Goal: Find specific page/section: Find specific page/section

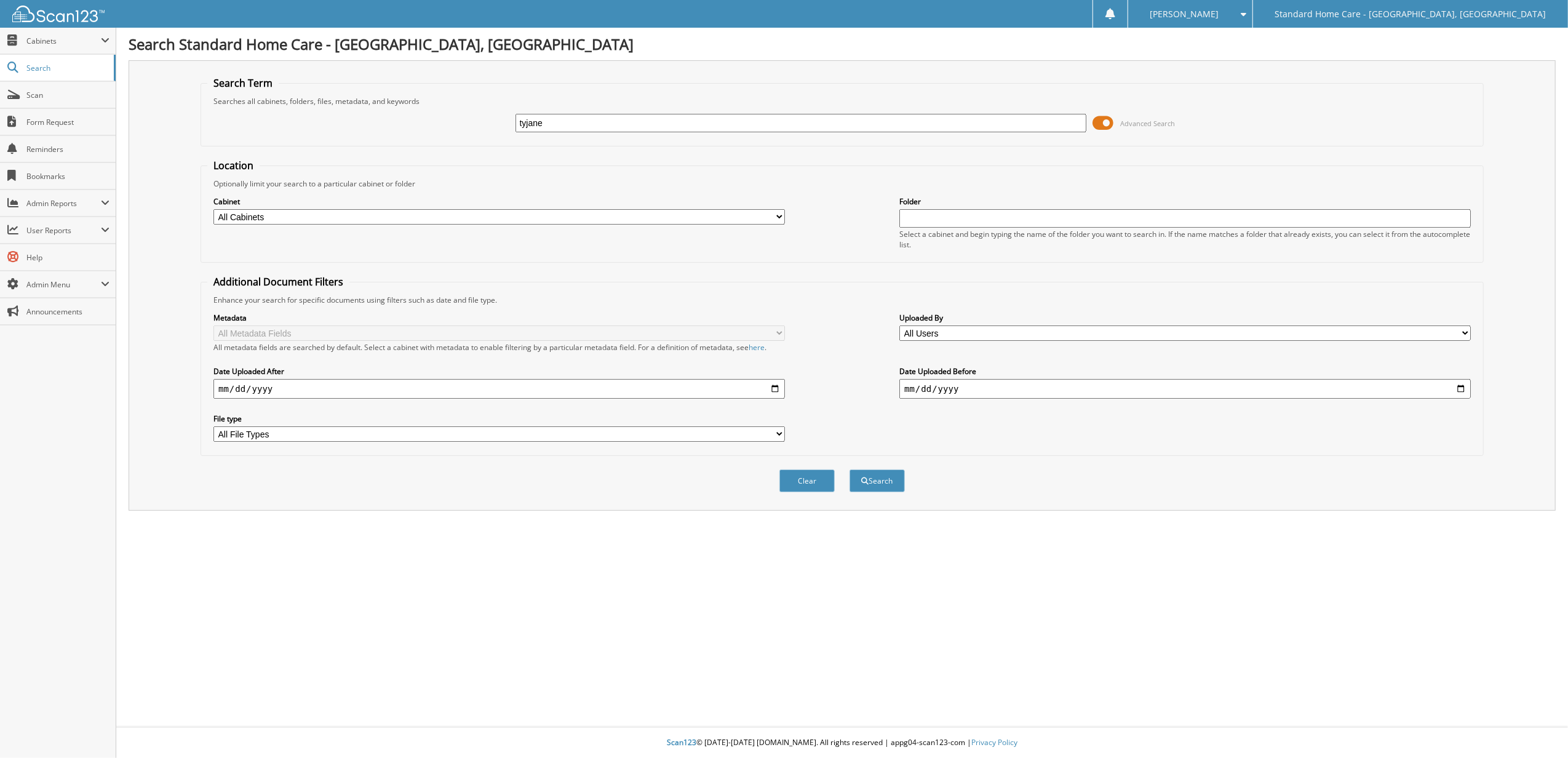
type input "tyjane"
click at [849, 469] on button "Search" at bounding box center [877, 481] width 56 height 23
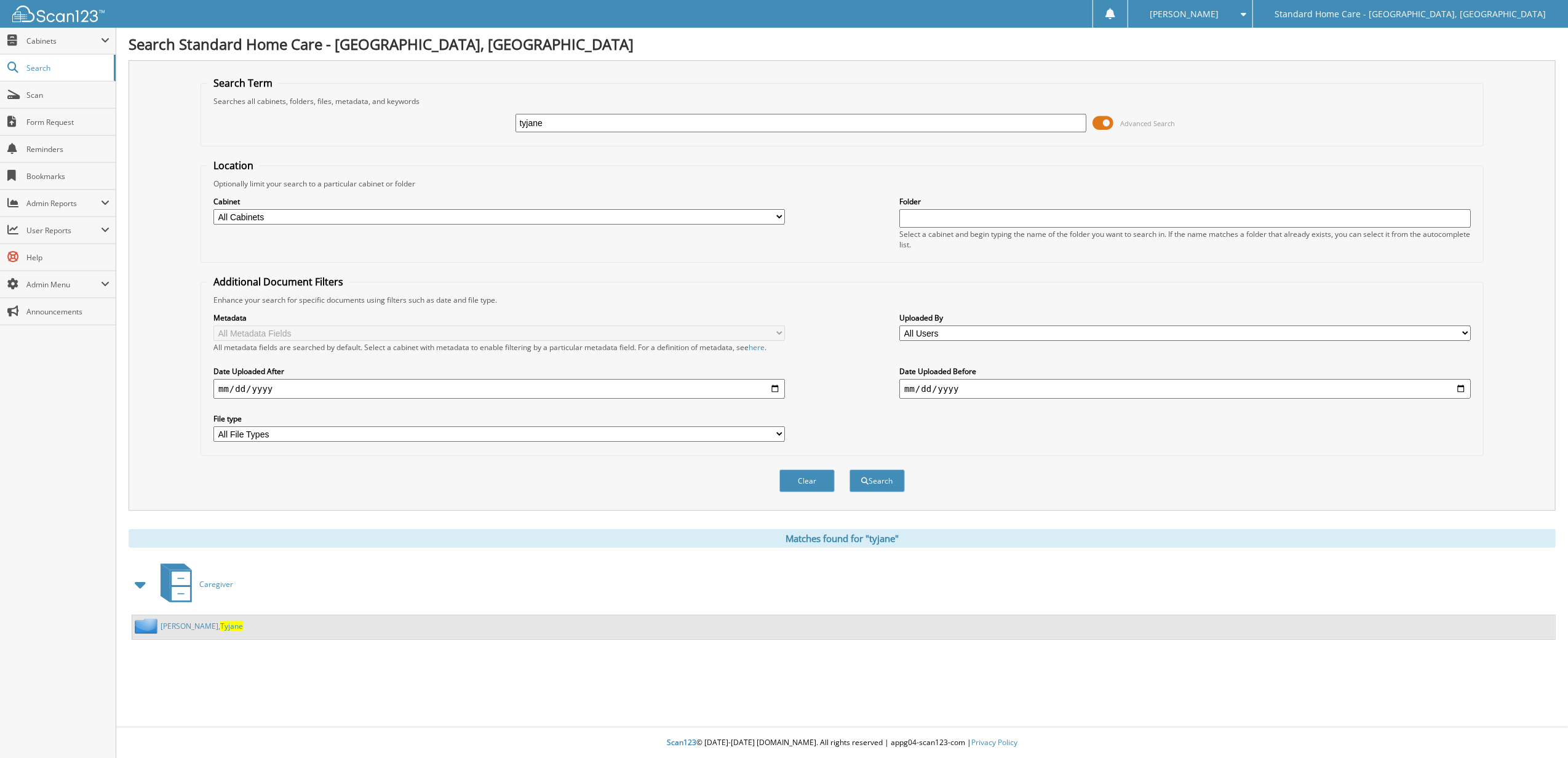
click at [220, 624] on span "Tyjane" at bounding box center [232, 626] width 23 height 11
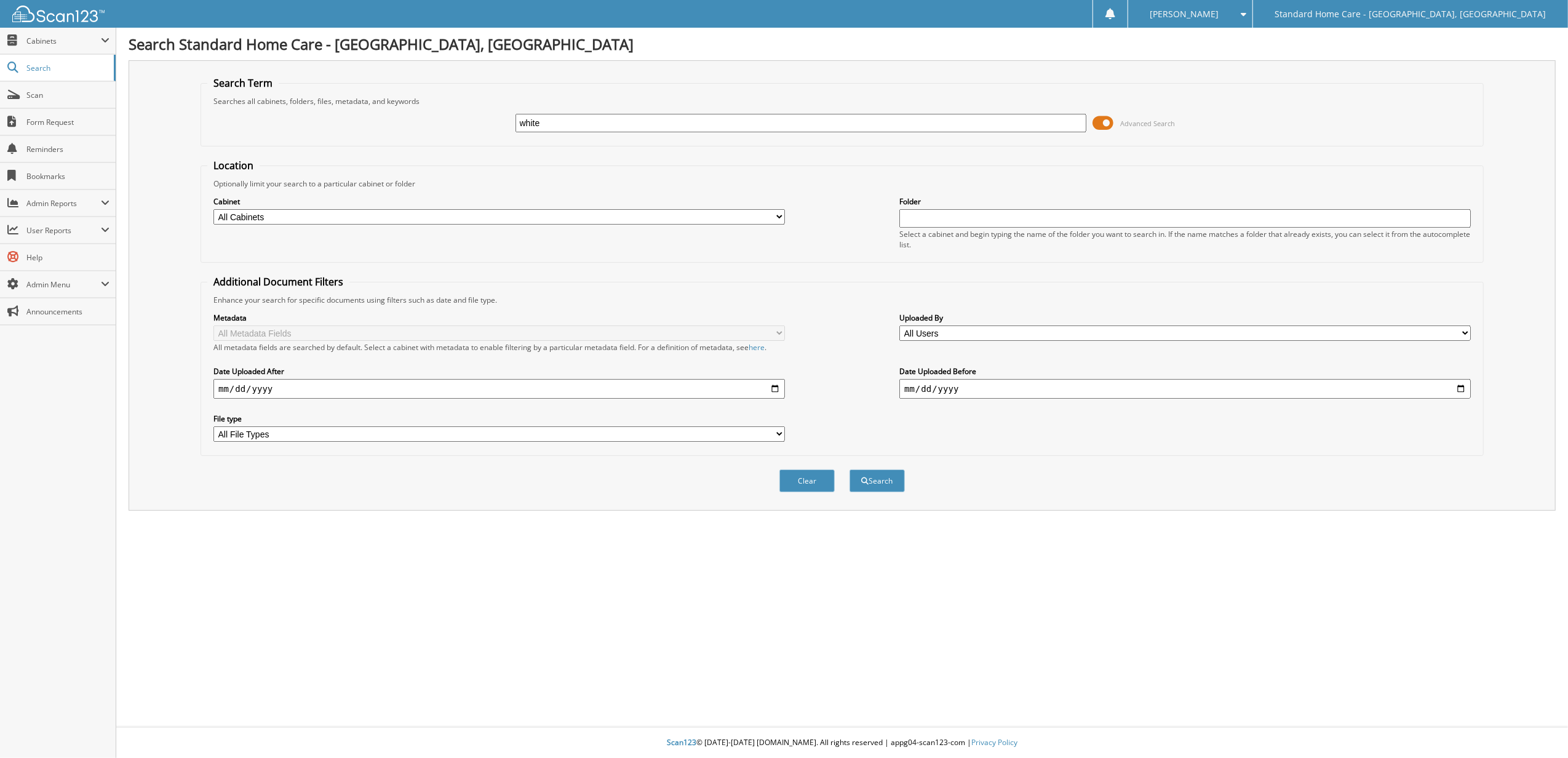
type input "white"
click at [849, 469] on button "Search" at bounding box center [877, 481] width 56 height 23
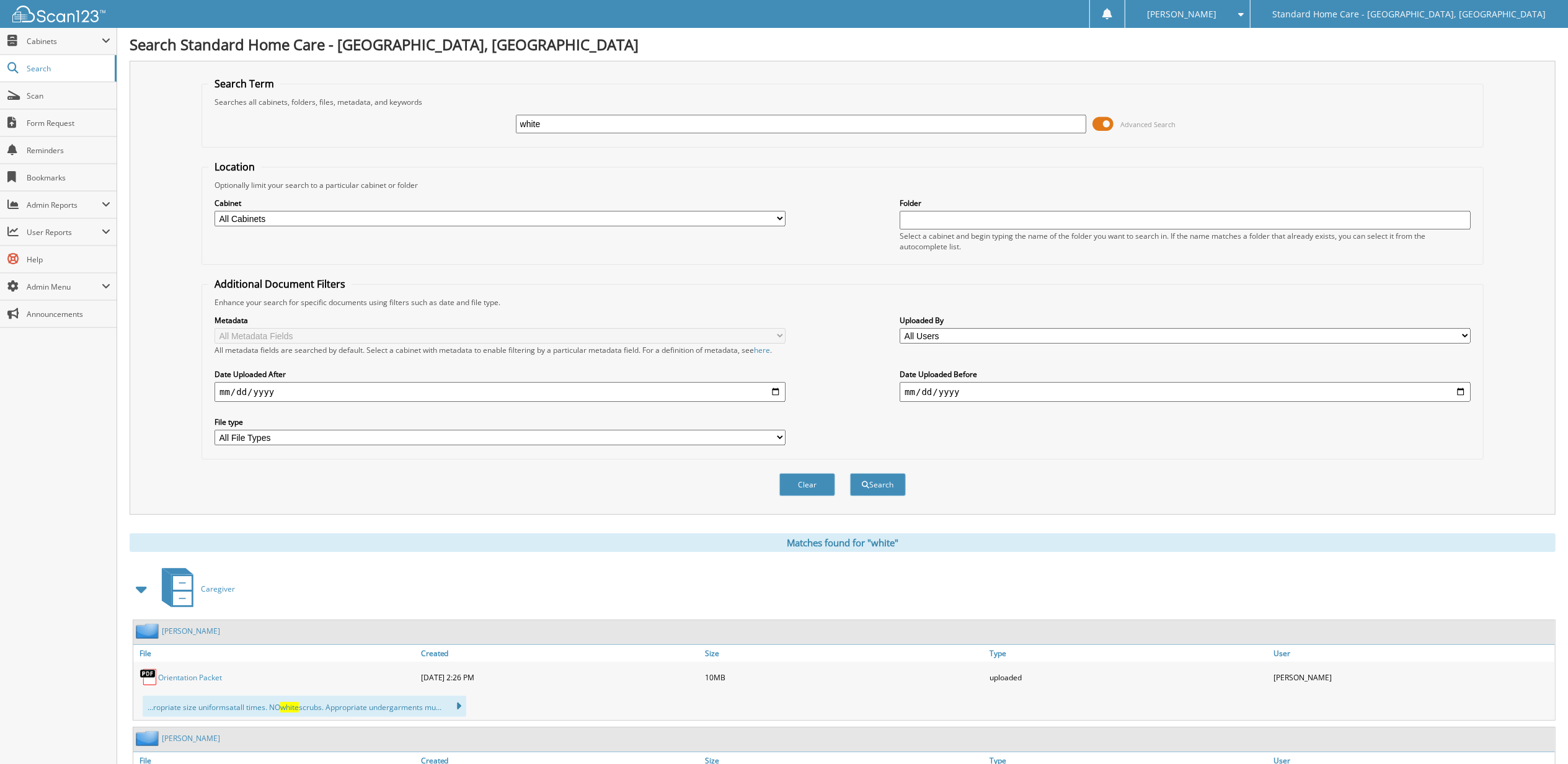
drag, startPoint x: 619, startPoint y: 114, endPoint x: 308, endPoint y: 174, distance: 316.7
click at [308, 174] on form "Search Term Searches all cabinets, folders, files, metadata, and keywords white…" at bounding box center [842, 293] width 1282 height 433
type input "saniya"
click at [850, 473] on button "Search" at bounding box center [877, 485] width 56 height 23
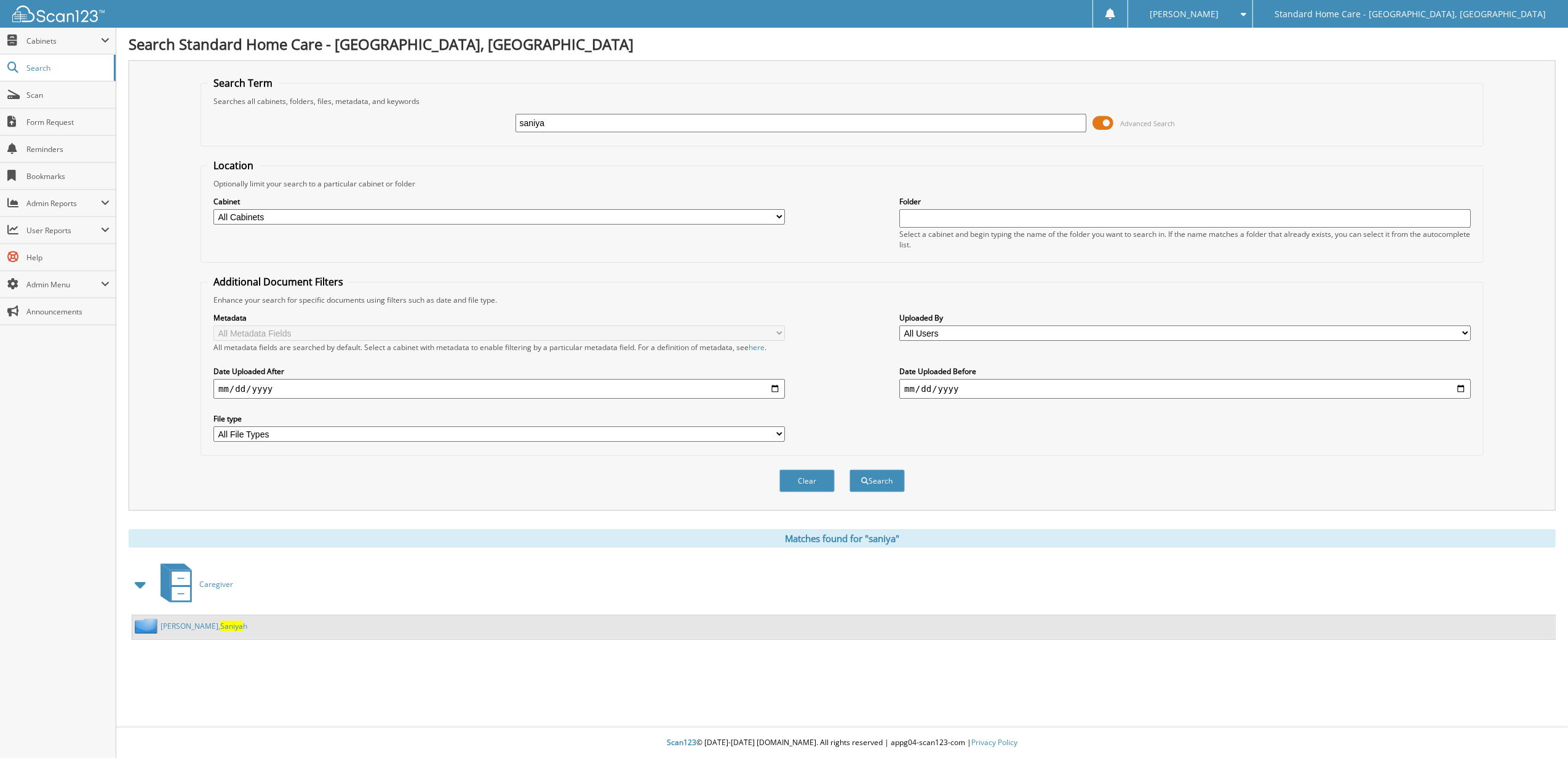
click at [220, 623] on span "Saniya" at bounding box center [232, 626] width 23 height 11
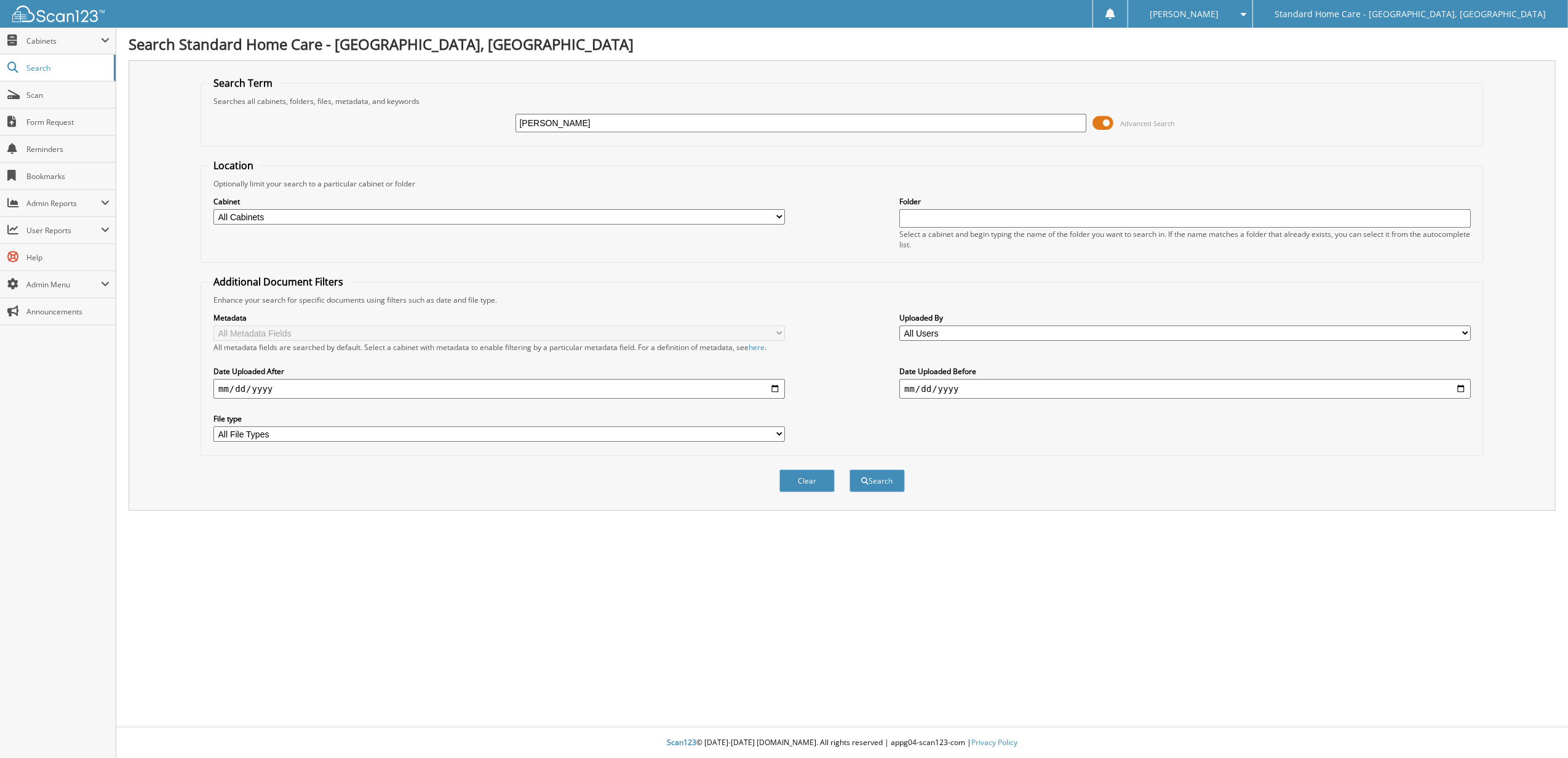
type input "wagaman"
click at [849, 469] on button "Search" at bounding box center [877, 481] width 56 height 23
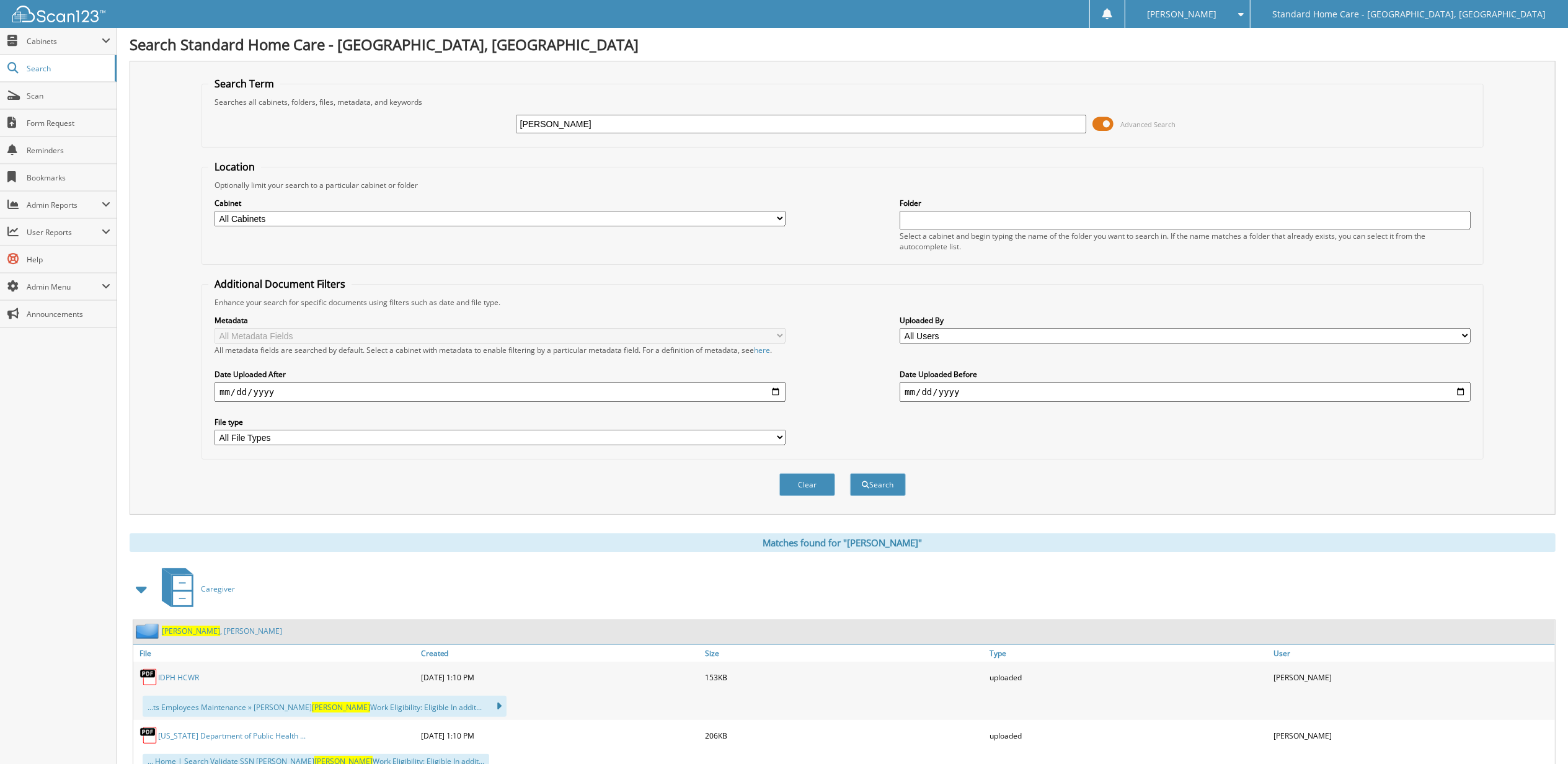
click at [172, 627] on span "Wagaman" at bounding box center [191, 631] width 58 height 11
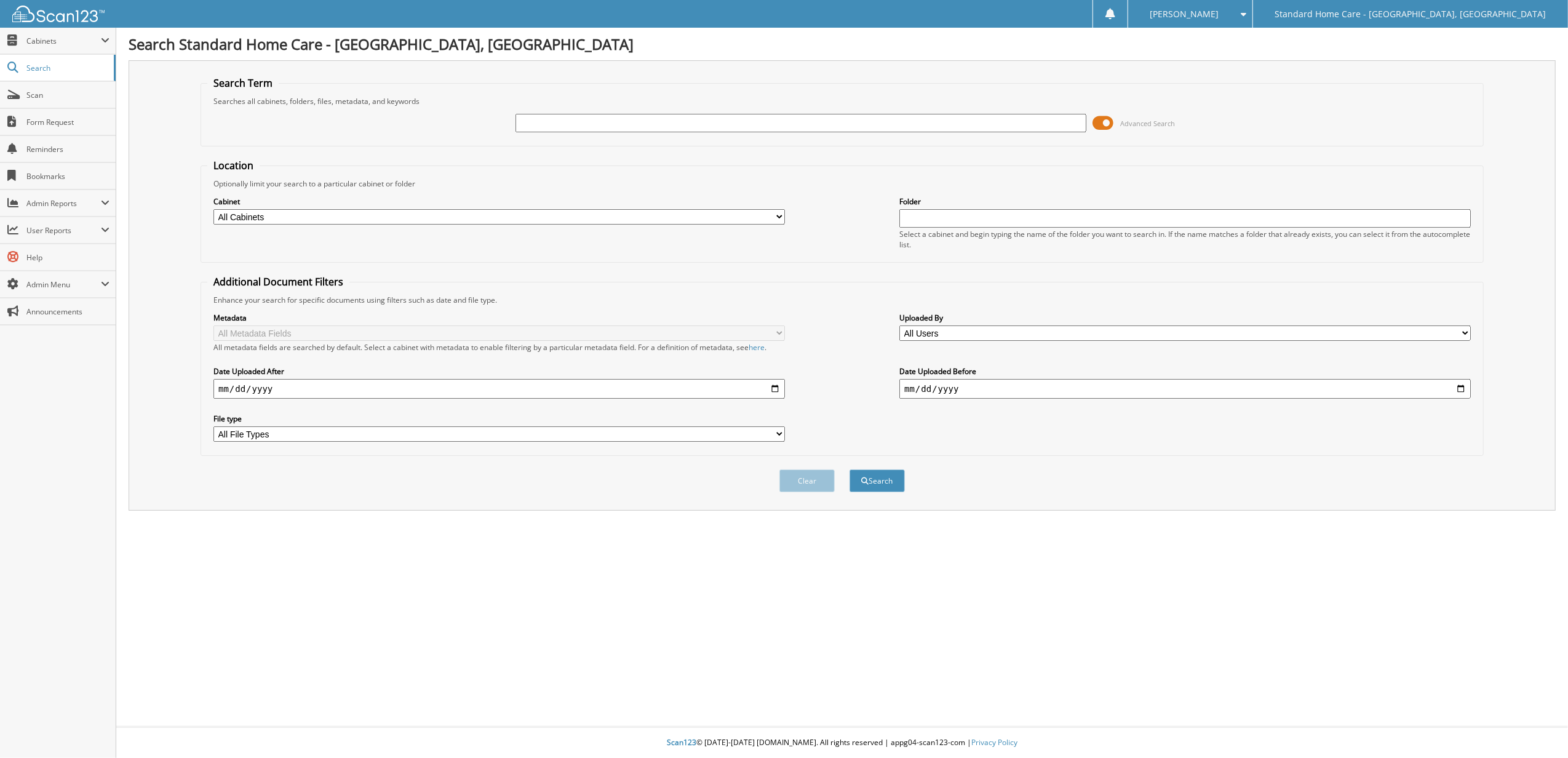
type input "w"
click at [99, 225] on span "User Reports" at bounding box center [58, 230] width 116 height 27
click at [69, 281] on span "All Recent Activity" at bounding box center [64, 283] width 91 height 11
type input "saniya"
click at [849, 469] on button "Search" at bounding box center [877, 481] width 56 height 23
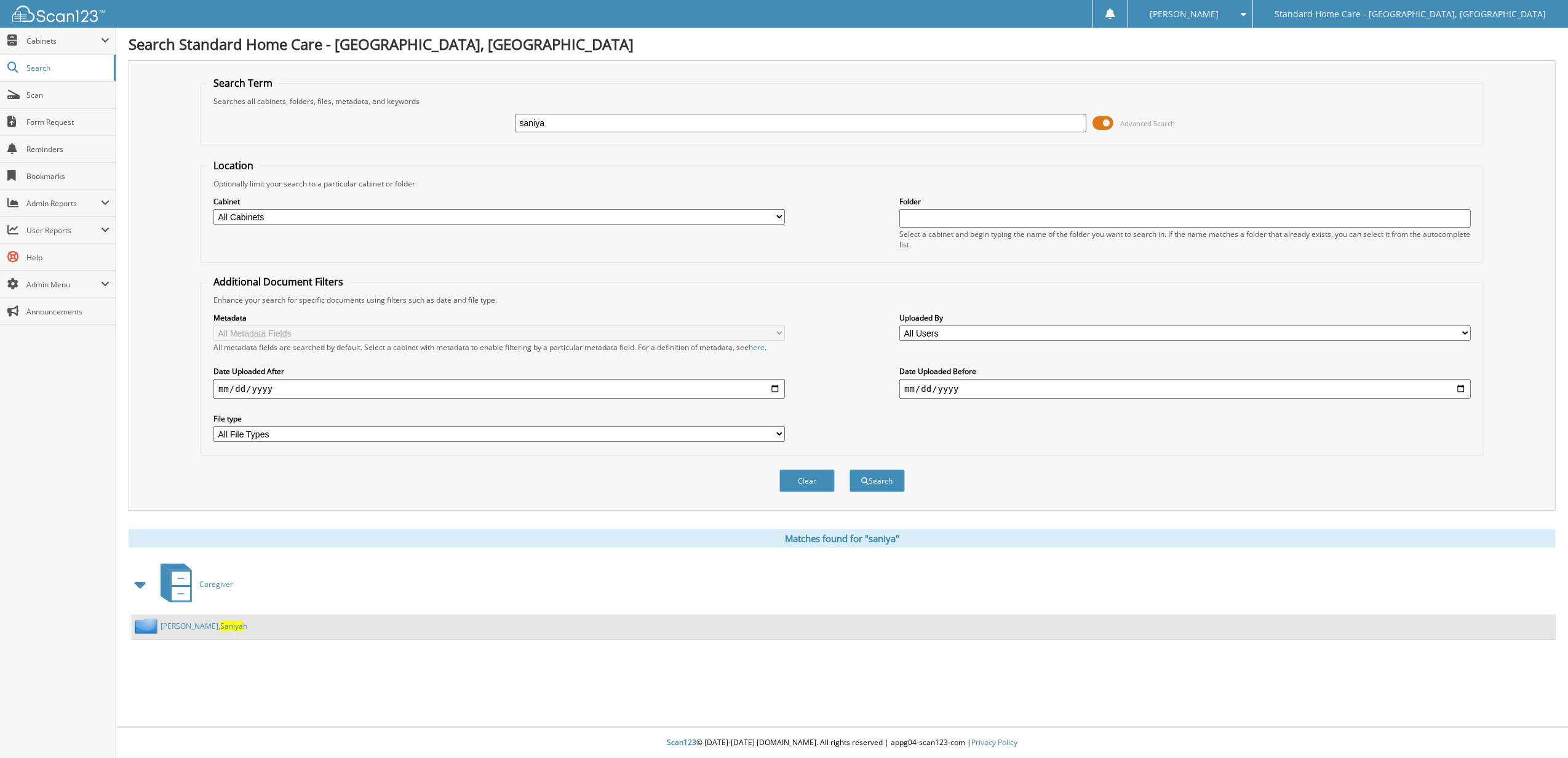
click at [220, 625] on span "Saniya" at bounding box center [232, 626] width 23 height 11
